Goal: Communication & Community: Ask a question

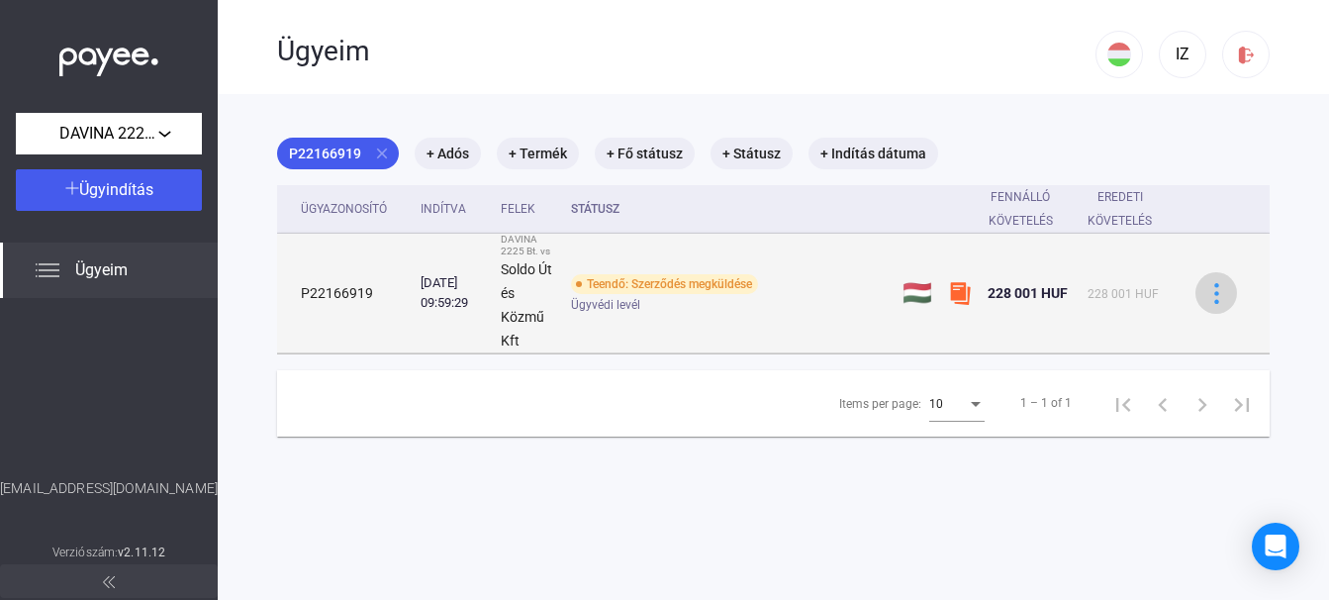
click at [1206, 284] on img at bounding box center [1216, 293] width 21 height 21
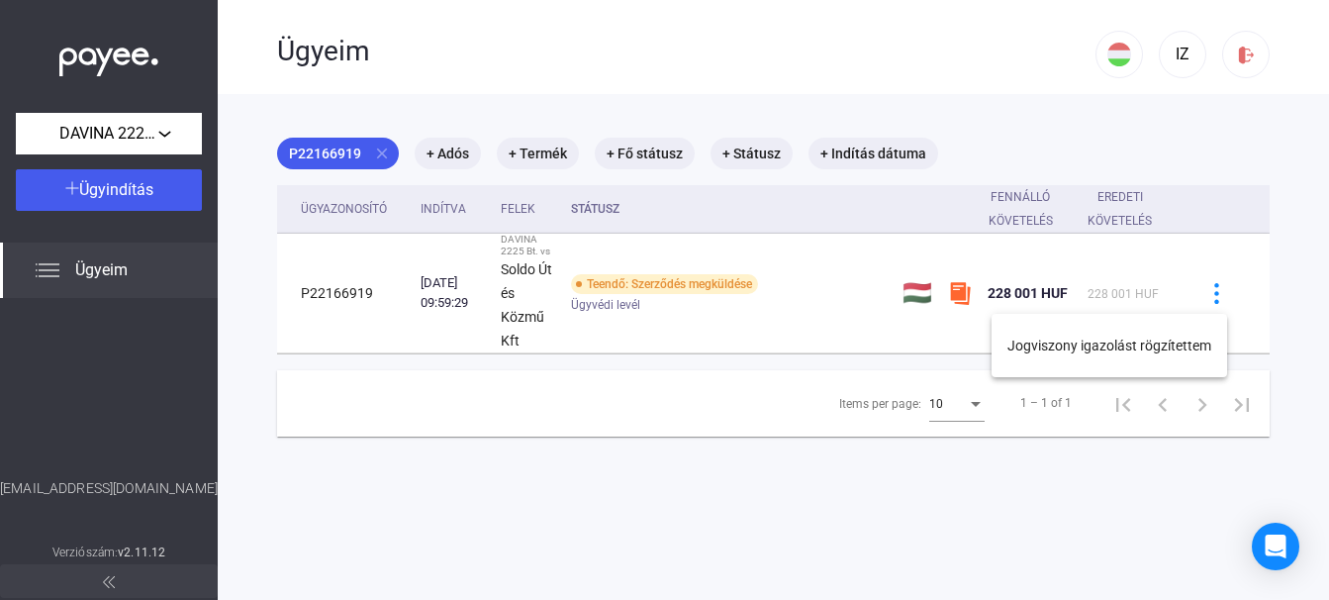
click at [161, 132] on div at bounding box center [664, 300] width 1329 height 600
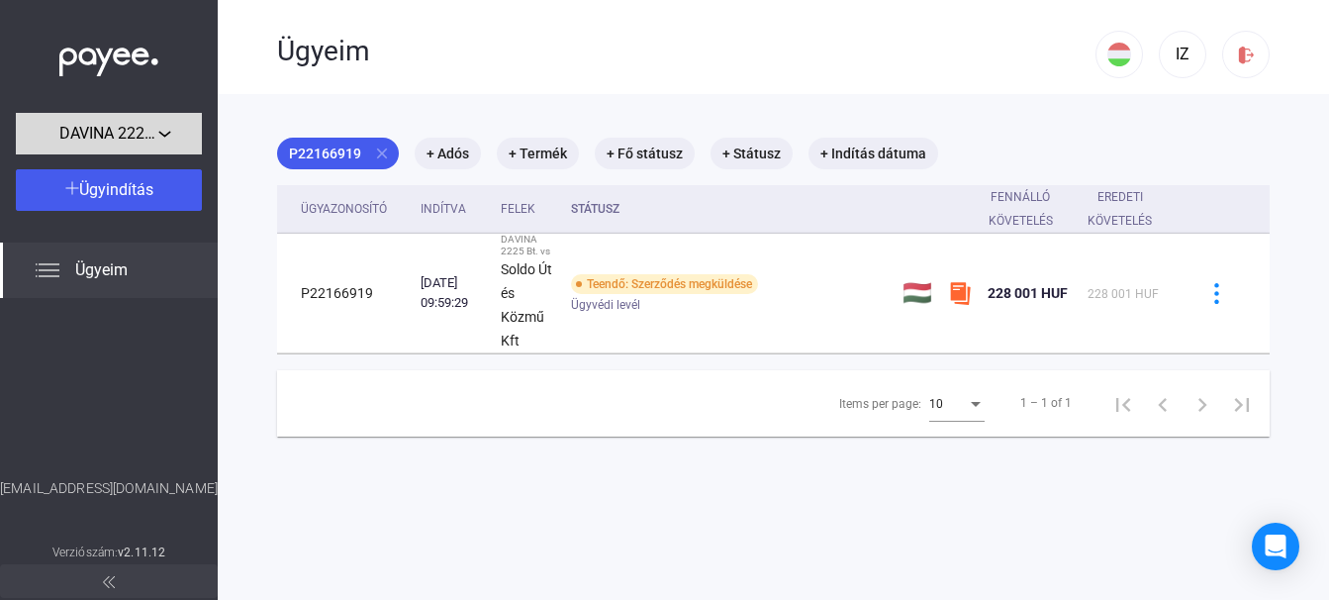
click at [162, 132] on div "DAVINA 2225 Bt." at bounding box center [109, 134] width 174 height 25
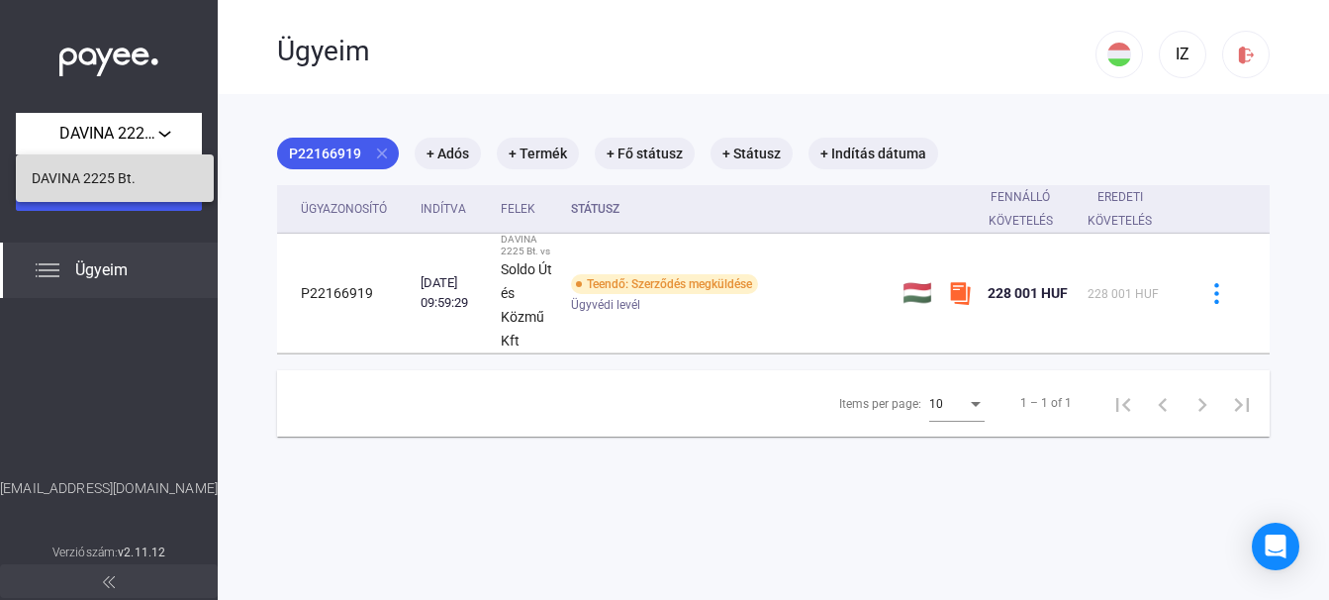
click at [147, 179] on button "DAVINA 2225 Bt." at bounding box center [115, 177] width 198 height 47
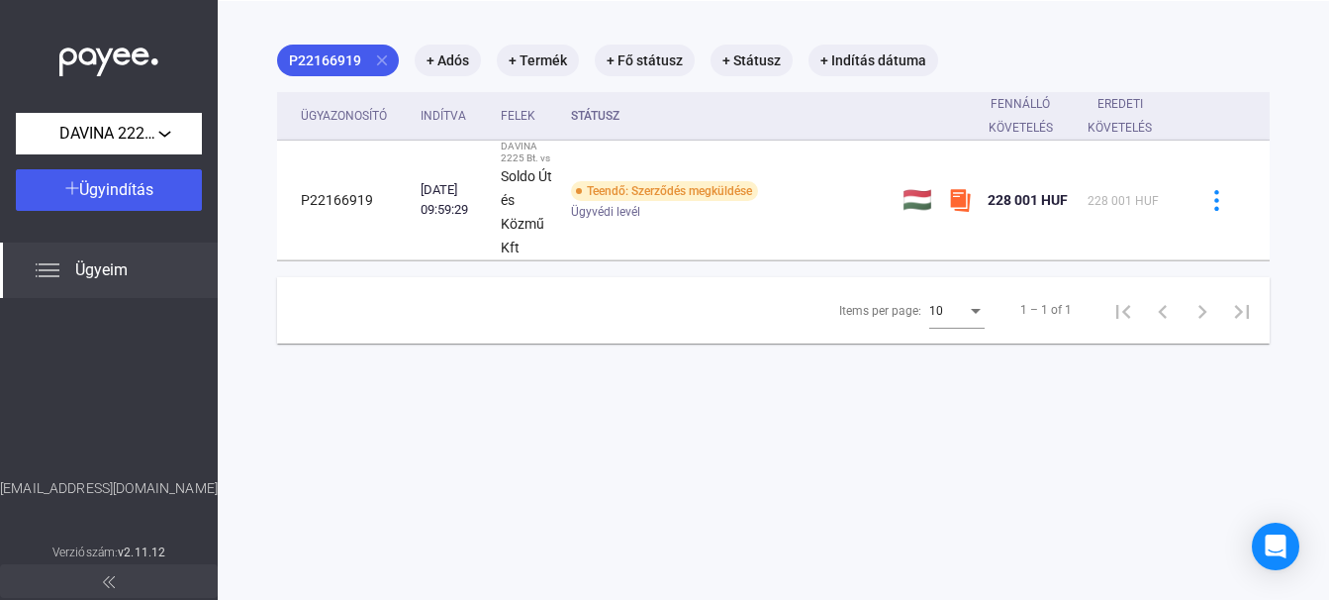
scroll to position [94, 0]
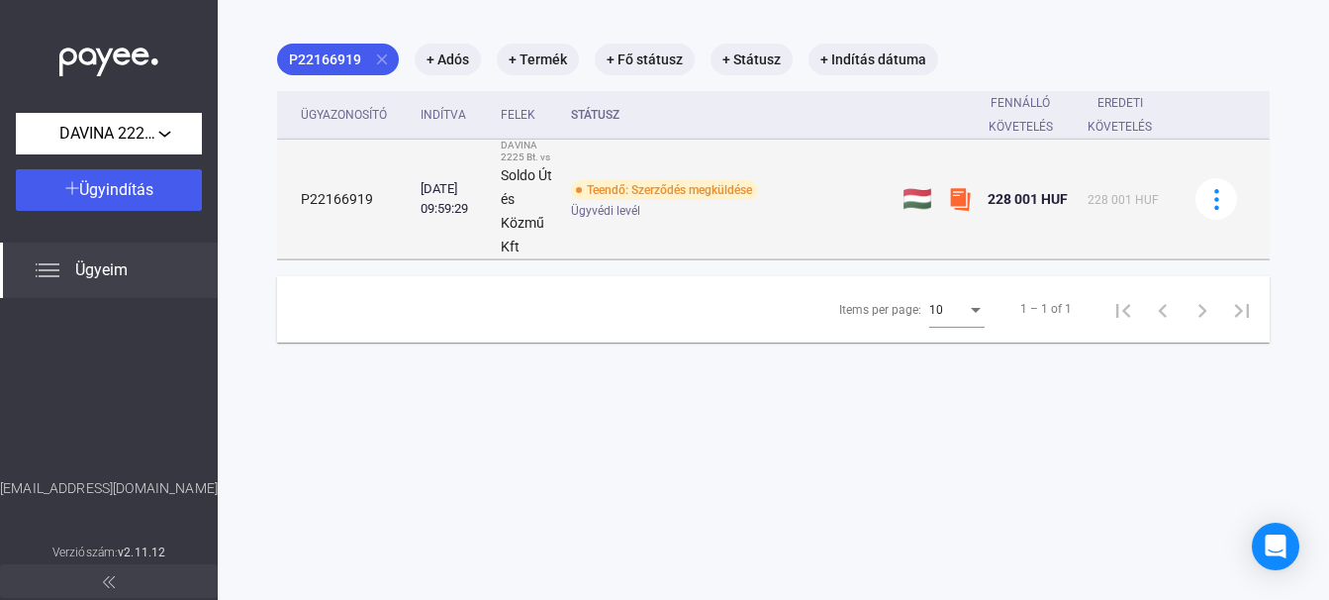
click at [955, 195] on img at bounding box center [960, 199] width 24 height 24
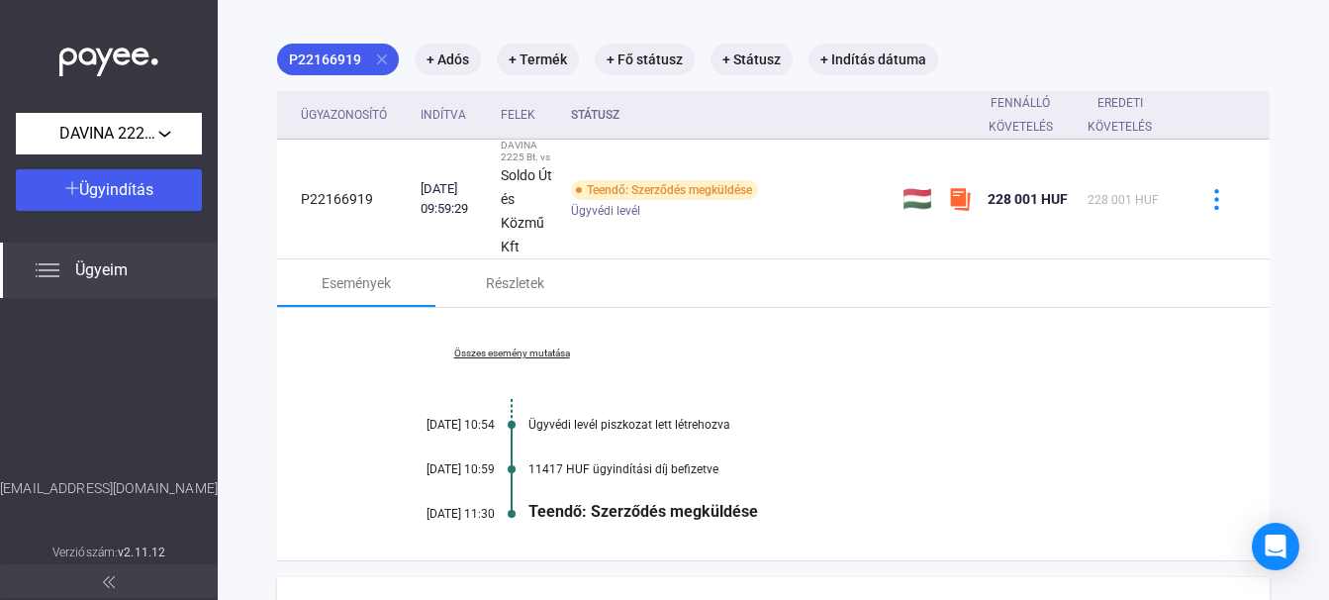
scroll to position [197, 0]
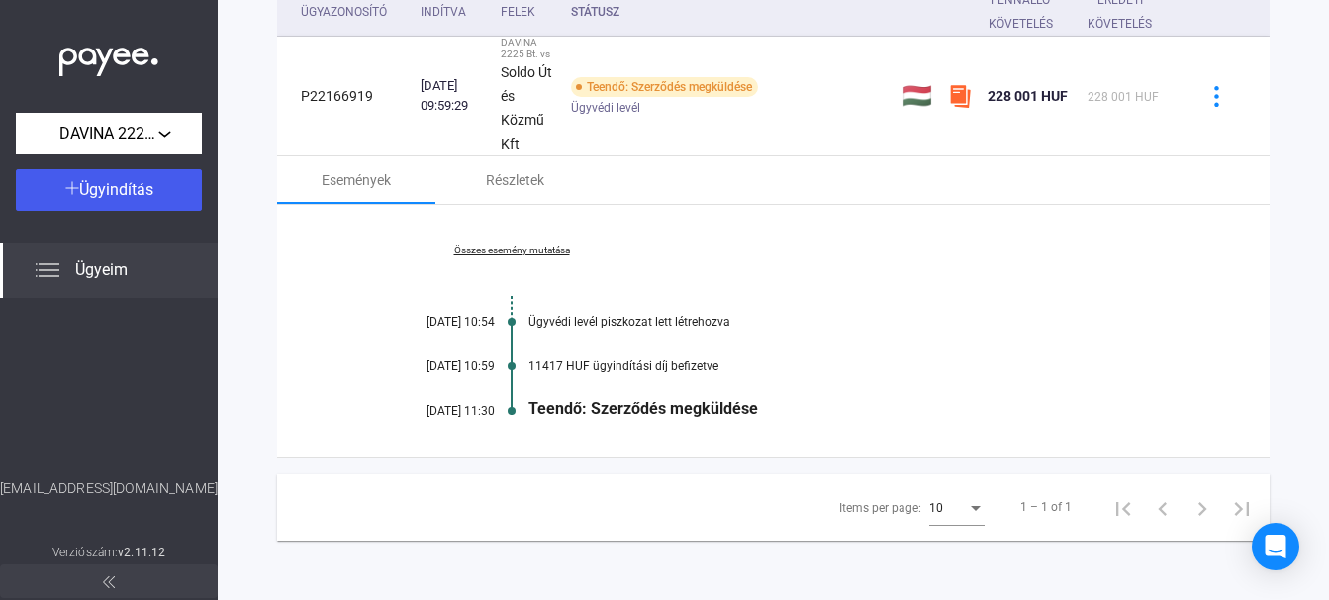
click at [574, 369] on div "11417 HUF ügyindítási díj befizetve" at bounding box center [849, 366] width 642 height 14
click at [692, 364] on div "11417 HUF ügyindítási díj befizetve" at bounding box center [849, 366] width 642 height 14
click at [554, 247] on link "Összes esemény mutatása" at bounding box center [511, 250] width 271 height 12
click at [609, 367] on div "11417 HUF ügyindítási díj befizetve" at bounding box center [849, 366] width 642 height 14
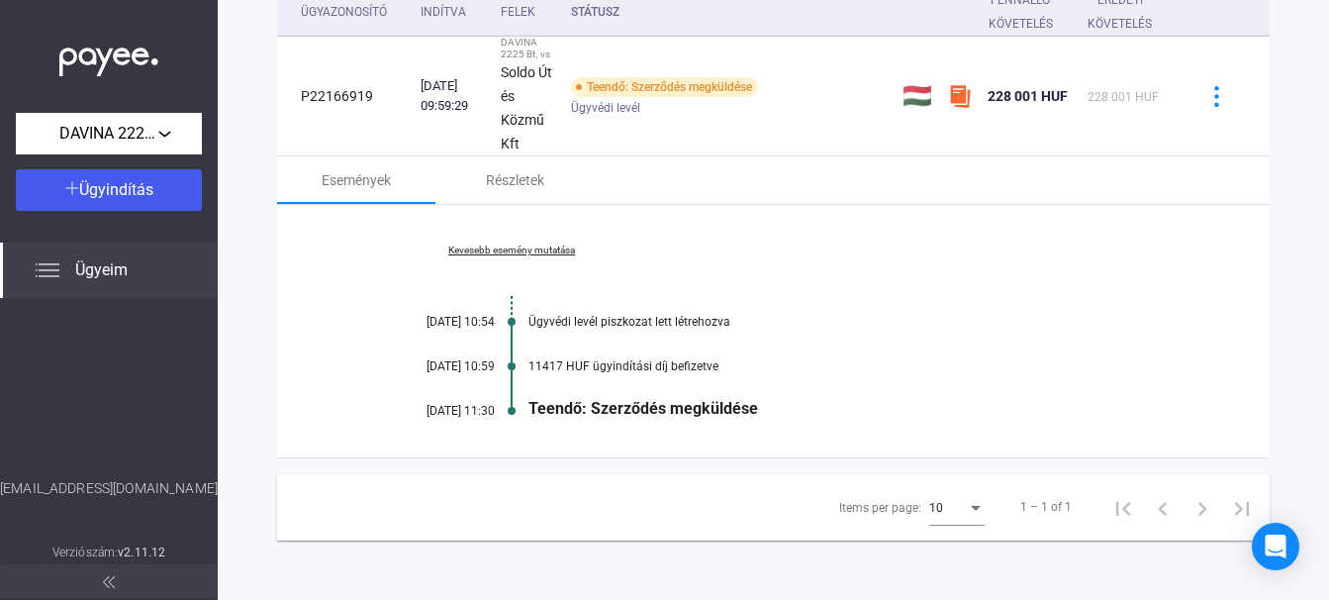
click at [577, 367] on div "11417 HUF ügyindítási díj befizetve" at bounding box center [849, 366] width 642 height 14
click at [558, 367] on div "11417 HUF ügyindítási díj befizetve" at bounding box center [849, 366] width 642 height 14
click at [554, 367] on div "11417 HUF ügyindítási díj befizetve" at bounding box center [849, 366] width 642 height 14
drag, startPoint x: 505, startPoint y: 379, endPoint x: 490, endPoint y: 385, distance: 16.0
click at [498, 385] on div "Kevesebb esemény mutatása [DATE] 10:54 Ügyvédi levél piszkozat lett létrehozva …" at bounding box center [773, 331] width 992 height 252
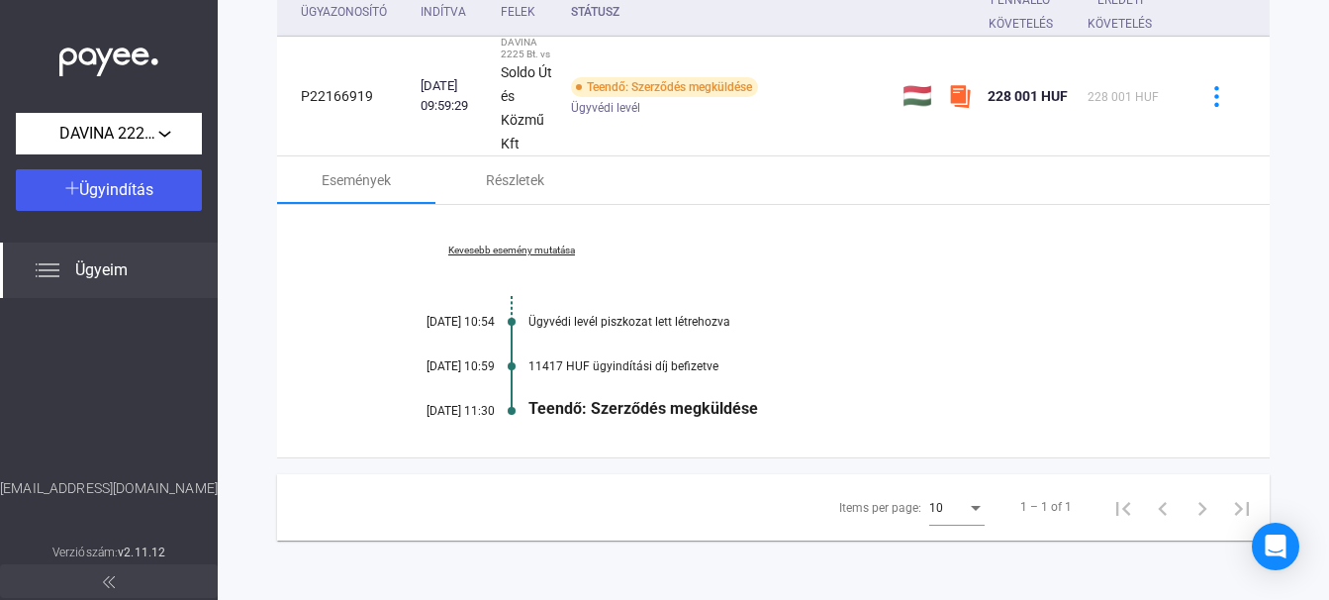
click at [476, 375] on div "Kevesebb esemény mutatása [DATE] 10:54 Ügyvédi levél piszkozat lett létrehozva …" at bounding box center [773, 331] width 992 height 252
click at [517, 179] on div "Részletek" at bounding box center [515, 180] width 58 height 24
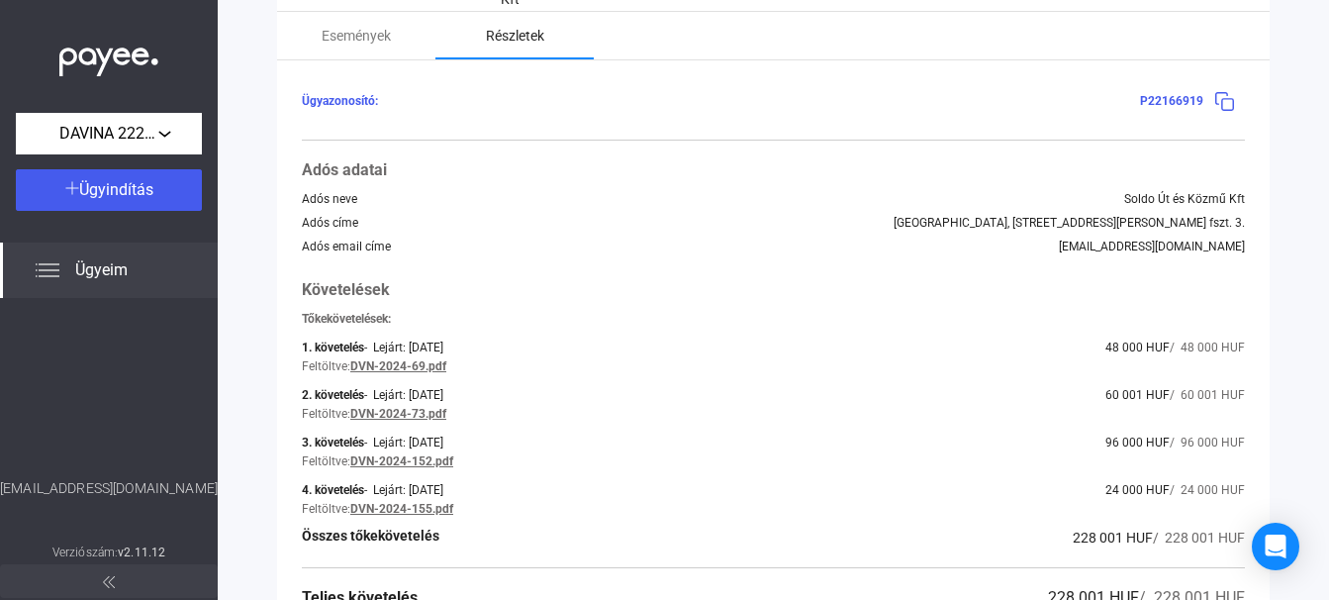
scroll to position [316, 0]
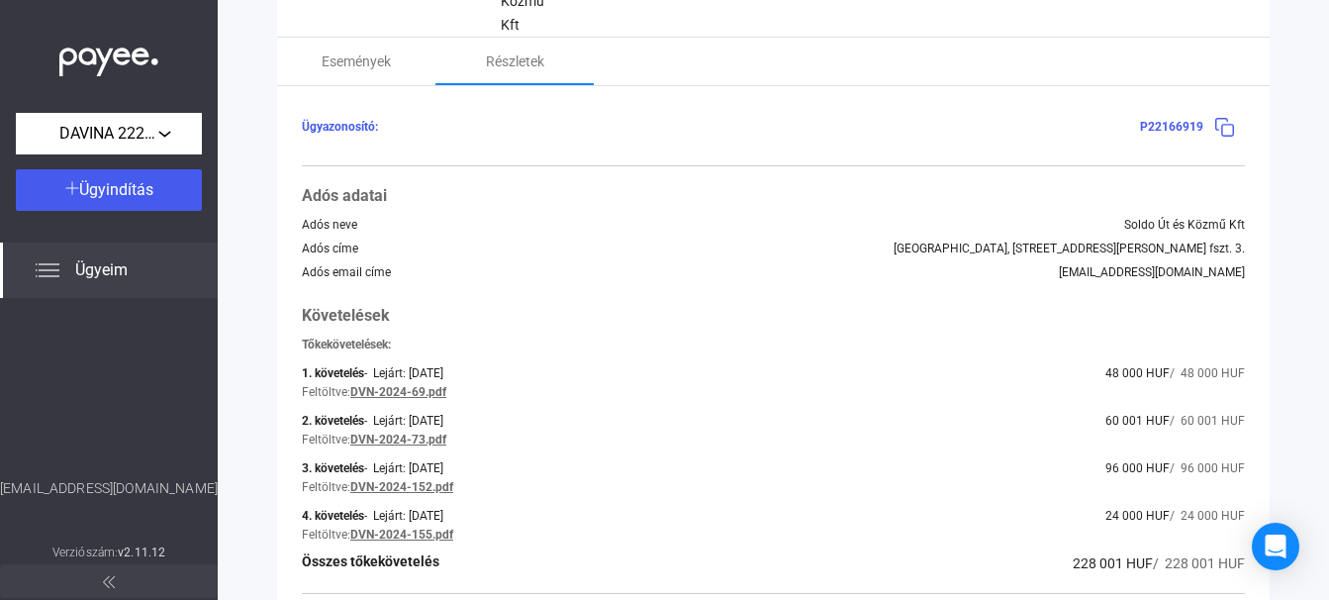
click at [1214, 124] on img at bounding box center [1224, 127] width 21 height 21
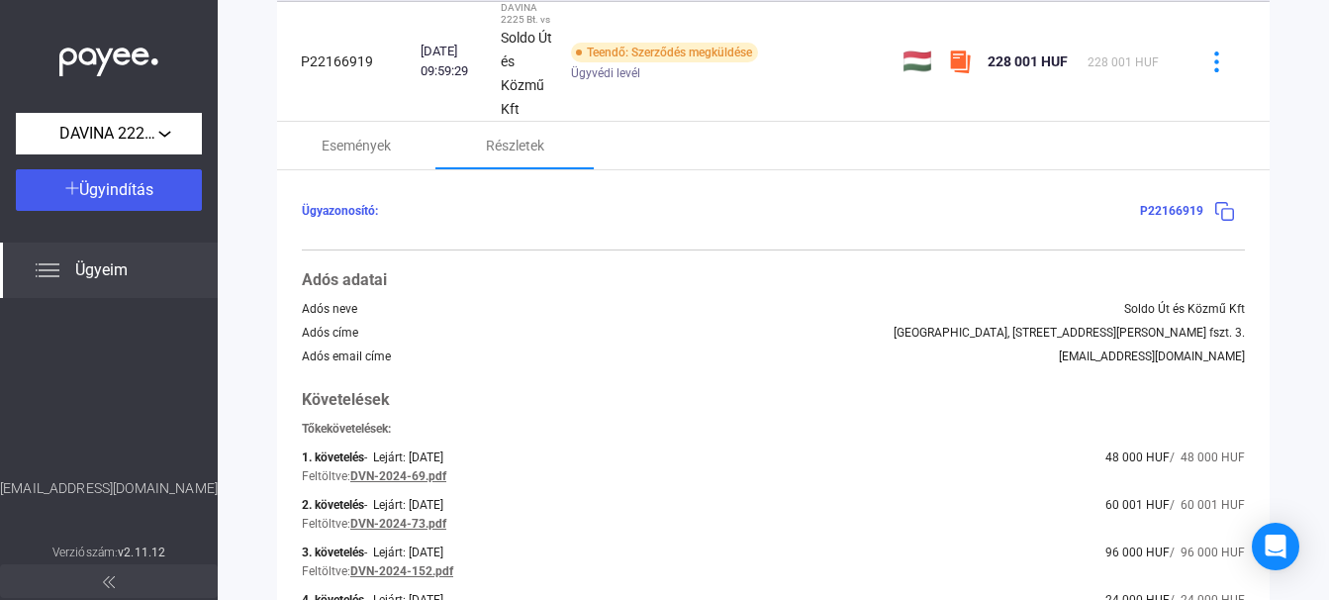
scroll to position [118, 0]
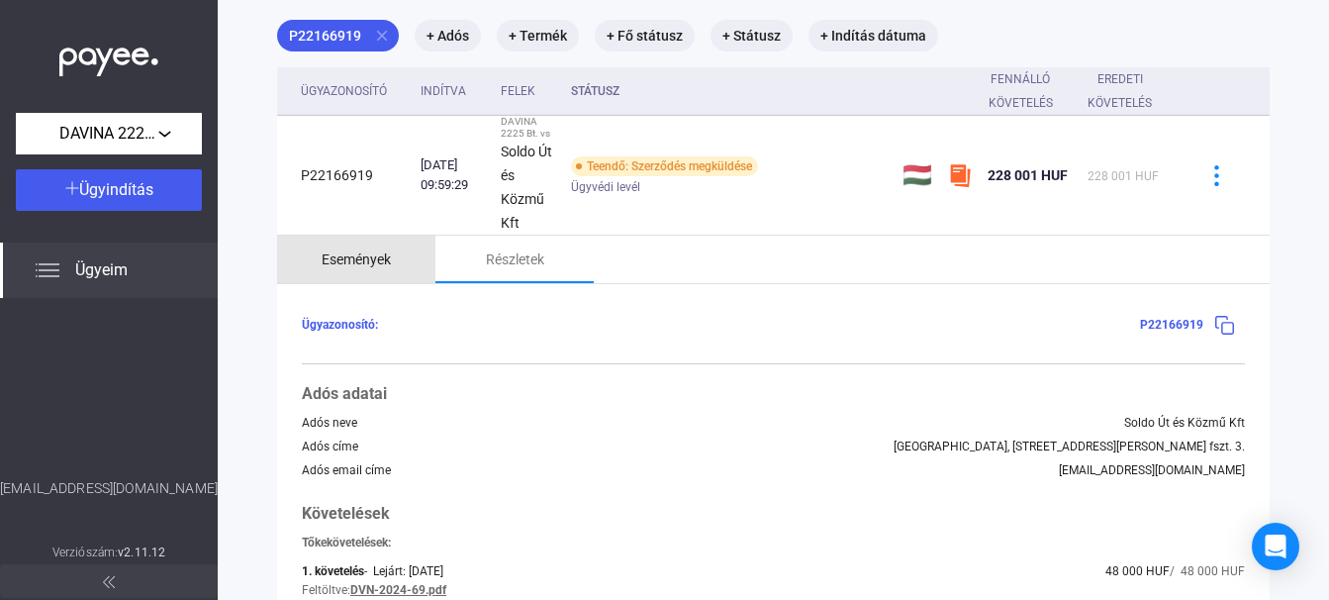
click at [350, 248] on div "Események" at bounding box center [356, 259] width 69 height 24
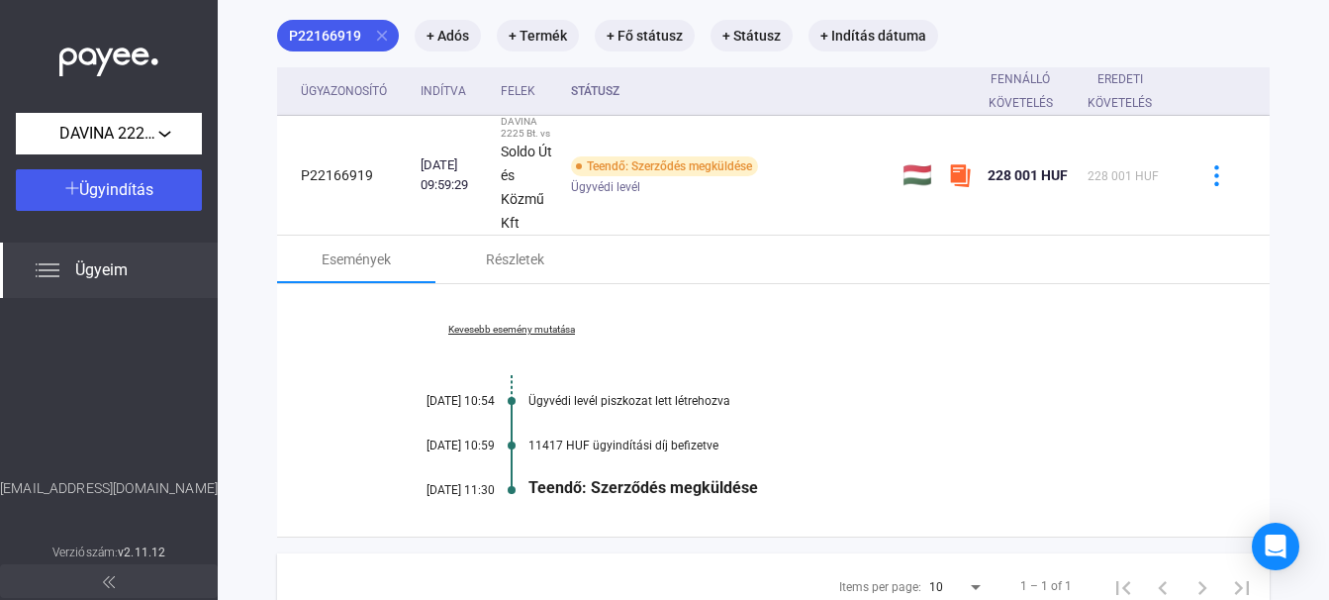
click at [627, 500] on div "Kevesebb esemény mutatása [DATE] 10:54 Ügyvédi levél piszkozat lett létrehozva …" at bounding box center [773, 410] width 992 height 252
drag, startPoint x: 575, startPoint y: 493, endPoint x: 673, endPoint y: 482, distance: 98.6
click at [595, 487] on div "Teendő: Szerződés megküldése" at bounding box center [849, 487] width 642 height 19
drag, startPoint x: 673, startPoint y: 482, endPoint x: 711, endPoint y: 482, distance: 38.6
click at [677, 482] on div "Teendő: Szerződés megküldése" at bounding box center [849, 487] width 642 height 19
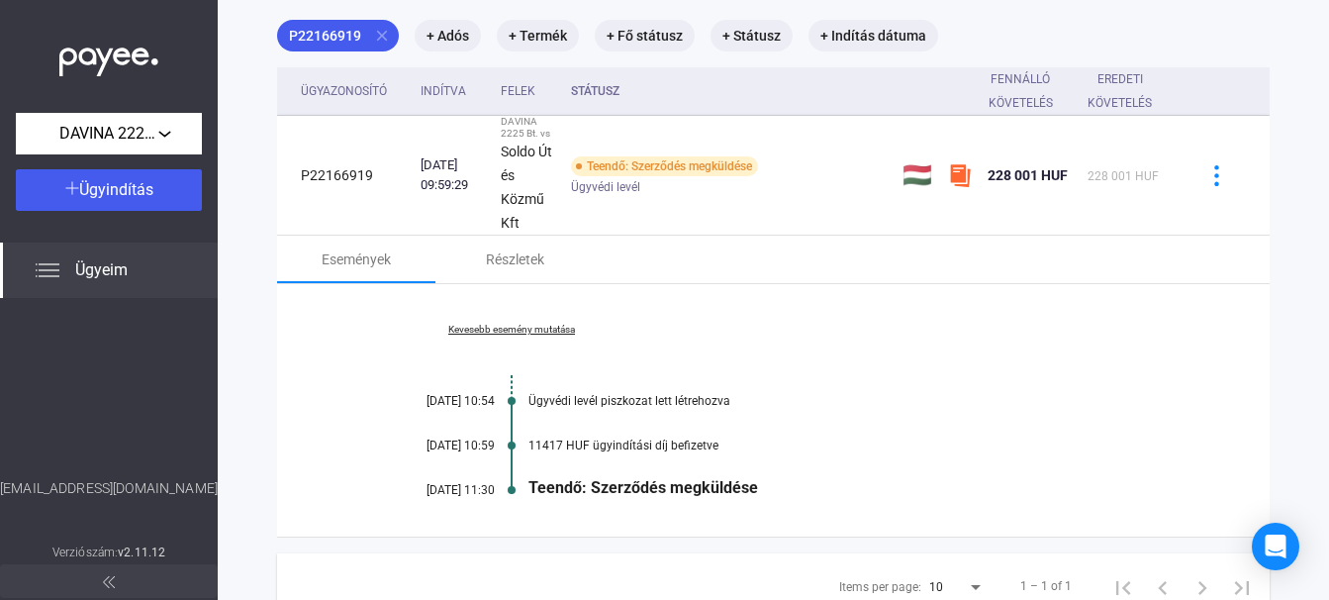
drag, startPoint x: 712, startPoint y: 482, endPoint x: 735, endPoint y: 482, distance: 22.8
click at [714, 482] on div "Teendő: Szerződés megküldése" at bounding box center [849, 487] width 642 height 19
drag, startPoint x: 737, startPoint y: 482, endPoint x: 749, endPoint y: 482, distance: 11.9
click at [738, 482] on div "Teendő: Szerződés megküldése" at bounding box center [849, 487] width 642 height 19
click at [1268, 544] on icon "Open Intercom Messenger" at bounding box center [1275, 546] width 23 height 26
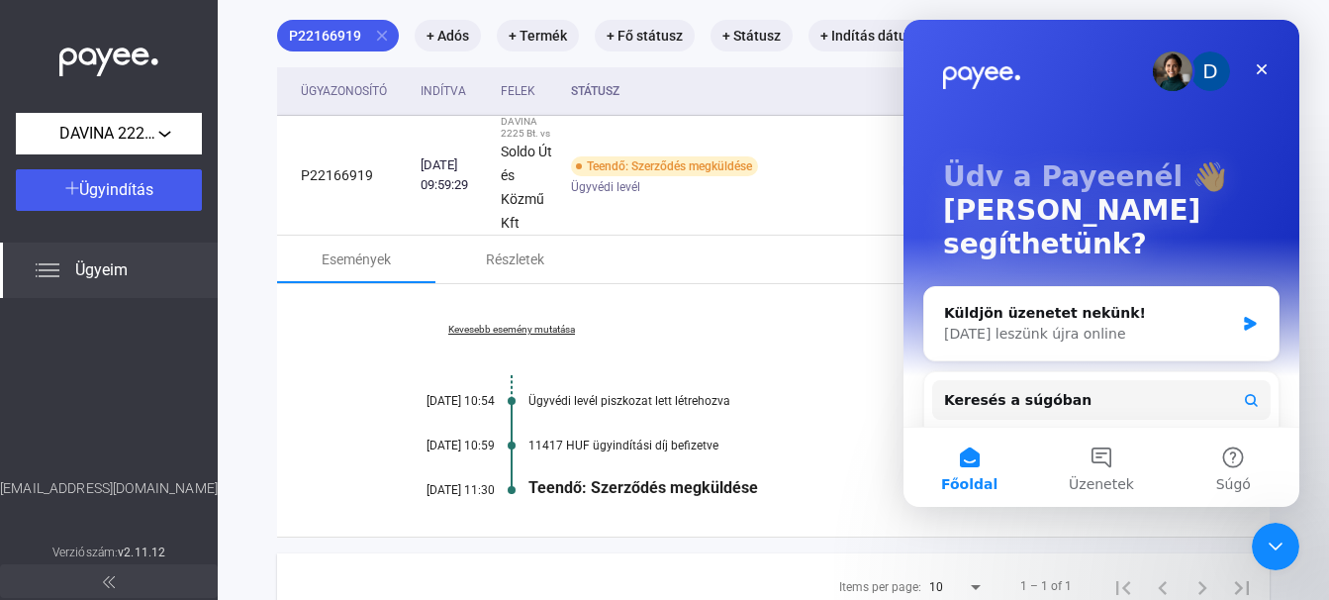
scroll to position [0, 0]
click at [1075, 324] on div "[DATE] leszünk újra online" at bounding box center [1089, 334] width 290 height 21
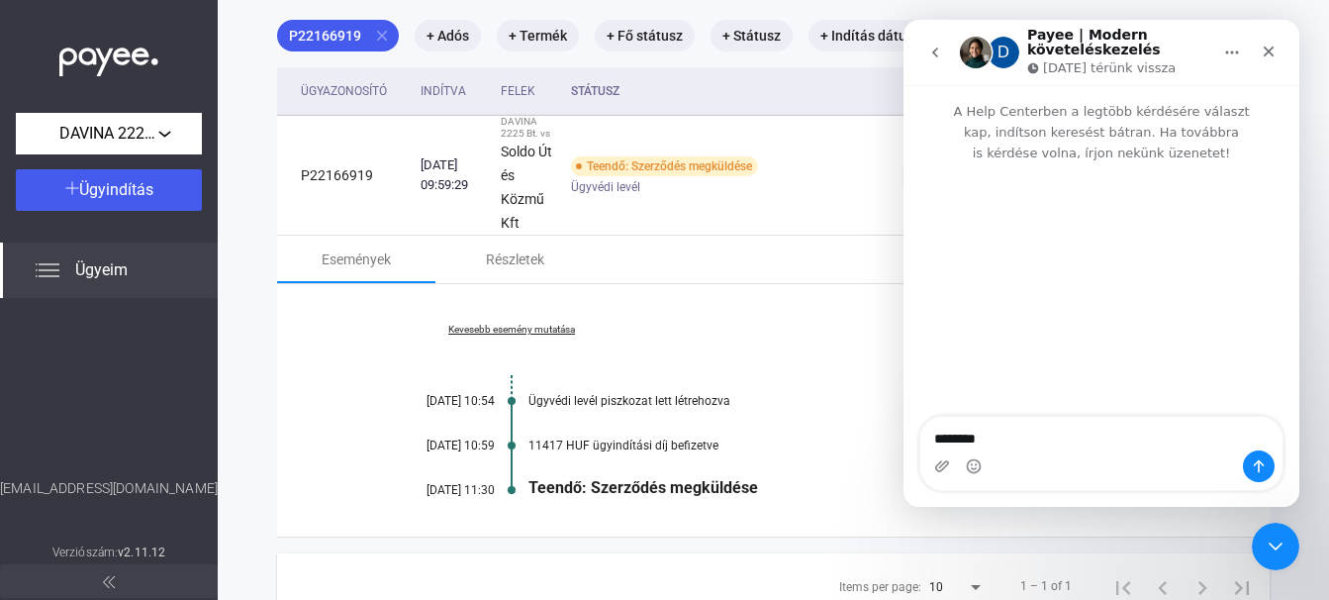
type textarea "*********"
drag, startPoint x: 1172, startPoint y: 437, endPoint x: 1222, endPoint y: 439, distance: 49.5
click at [1177, 437] on textarea "**********" at bounding box center [1101, 434] width 362 height 34
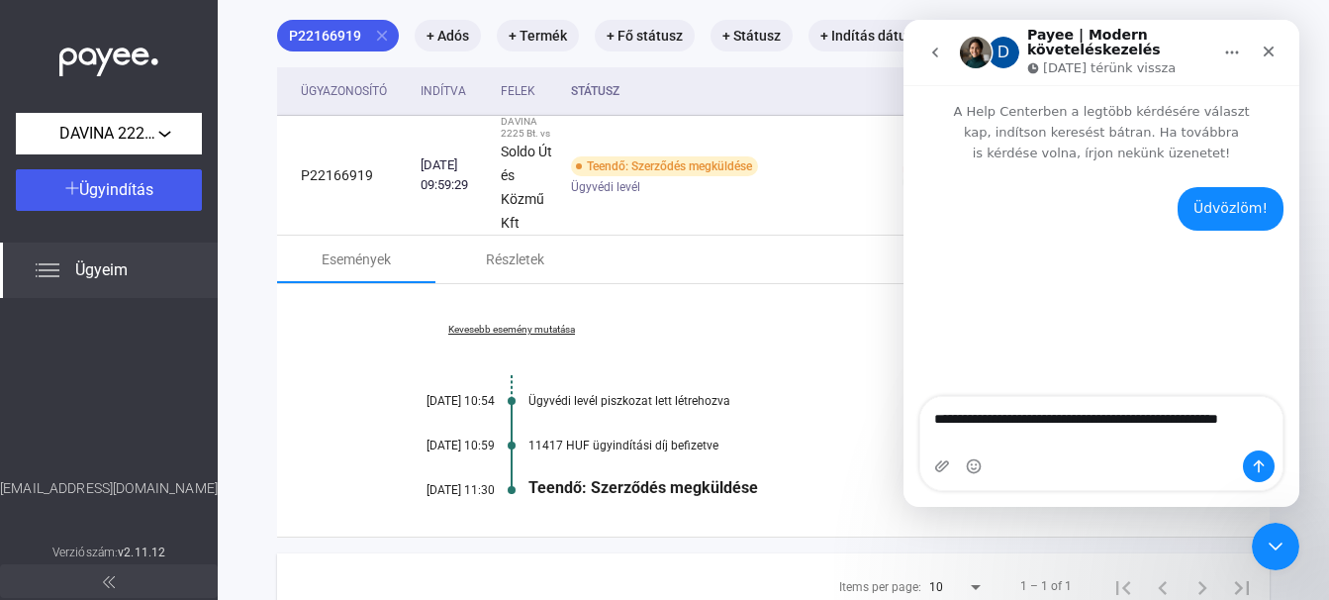
type textarea "**********"
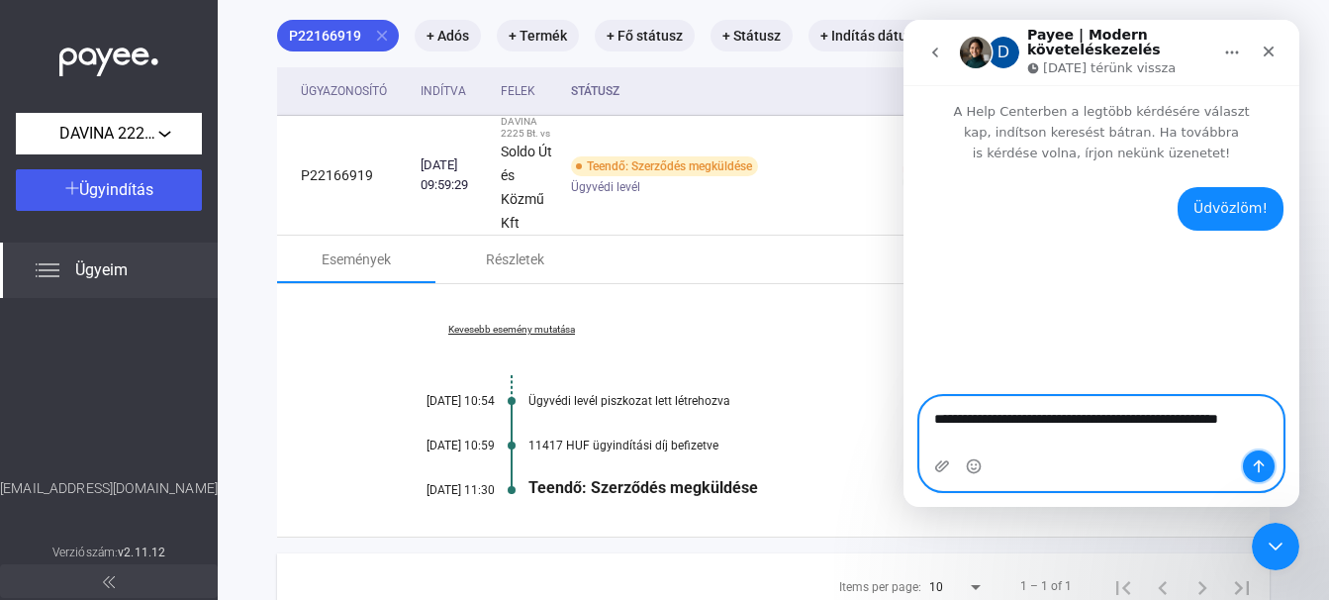
click at [1254, 461] on icon "Üzenet küldése…" at bounding box center [1259, 466] width 16 height 16
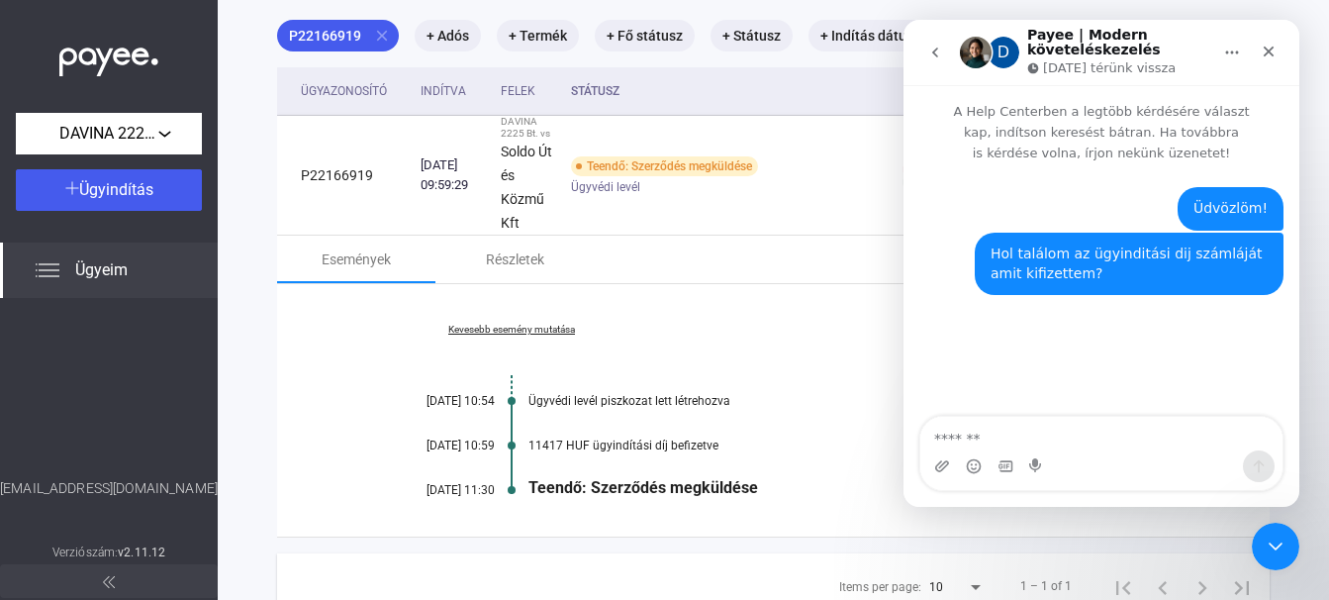
click at [1234, 46] on icon "Főoldal" at bounding box center [1232, 53] width 16 height 16
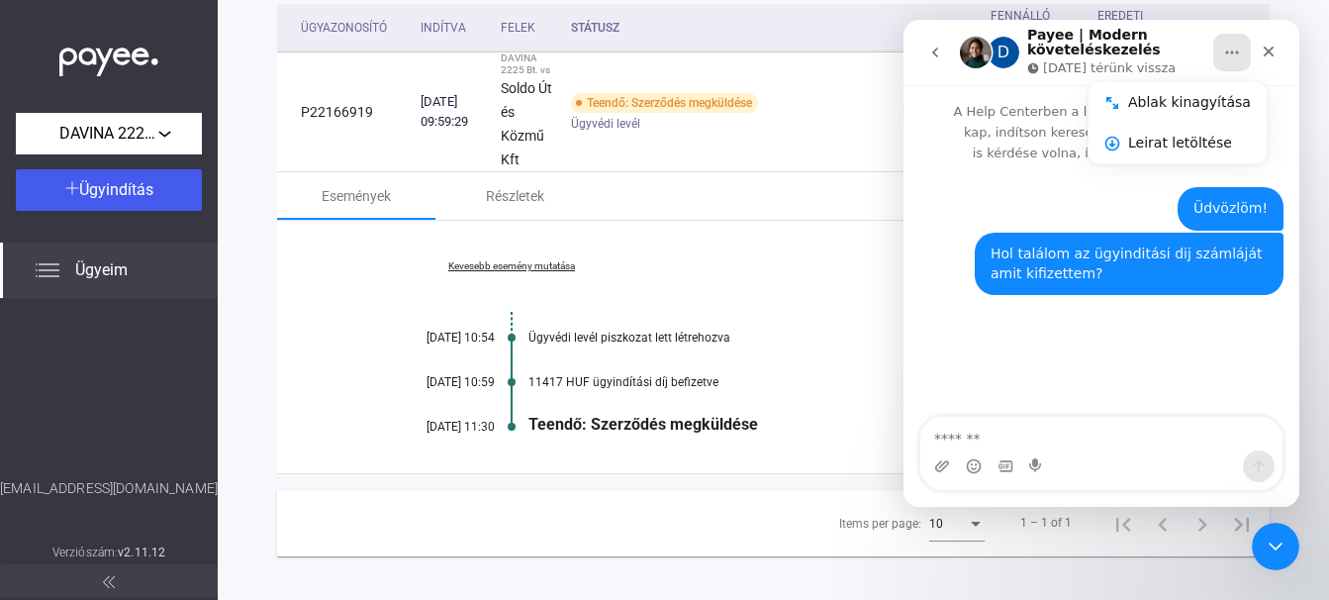
scroll to position [197, 0]
